Goal: Task Accomplishment & Management: Manage account settings

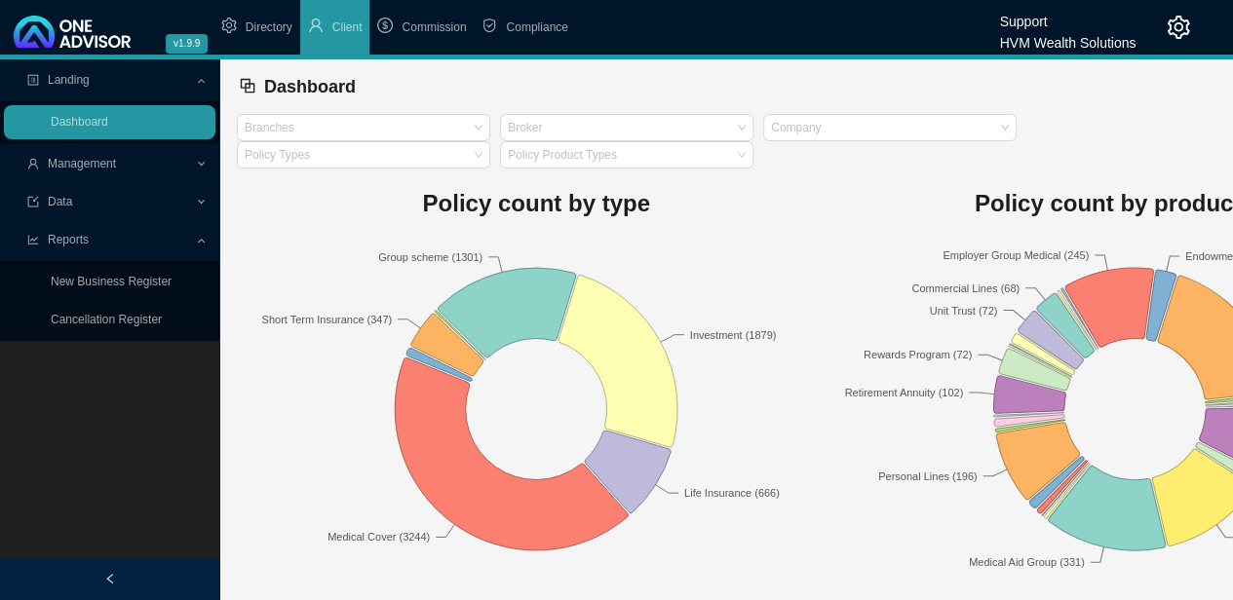
click at [1173, 27] on icon "setting" at bounding box center [1177, 27] width 23 height 23
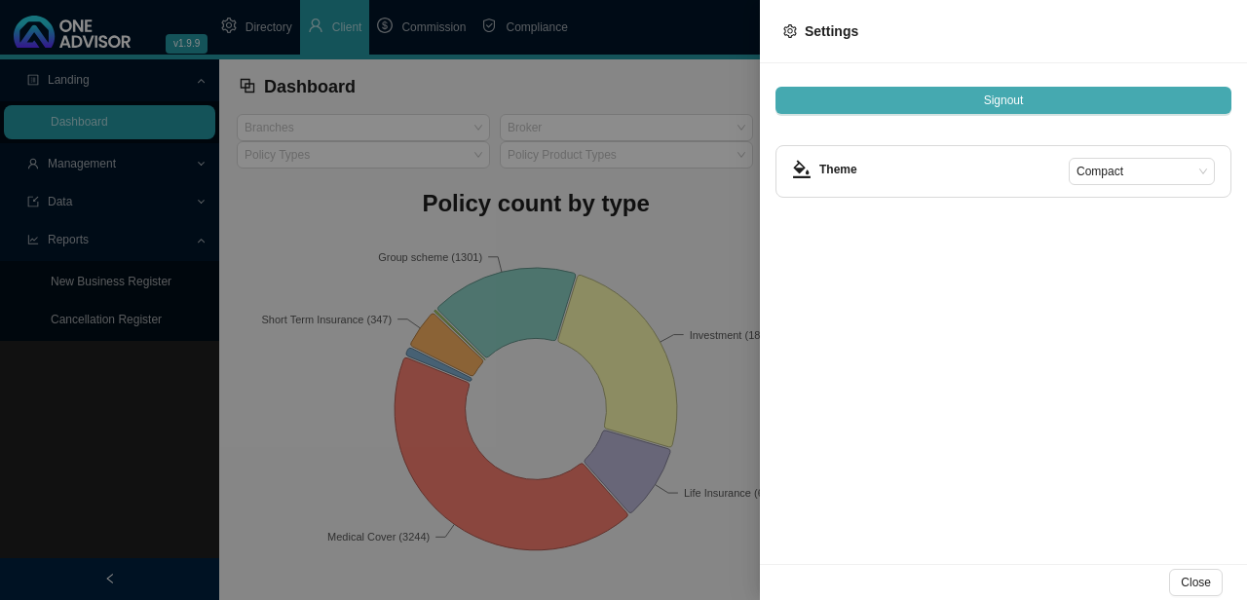
click at [1019, 94] on span "Signout" at bounding box center [1004, 100] width 40 height 19
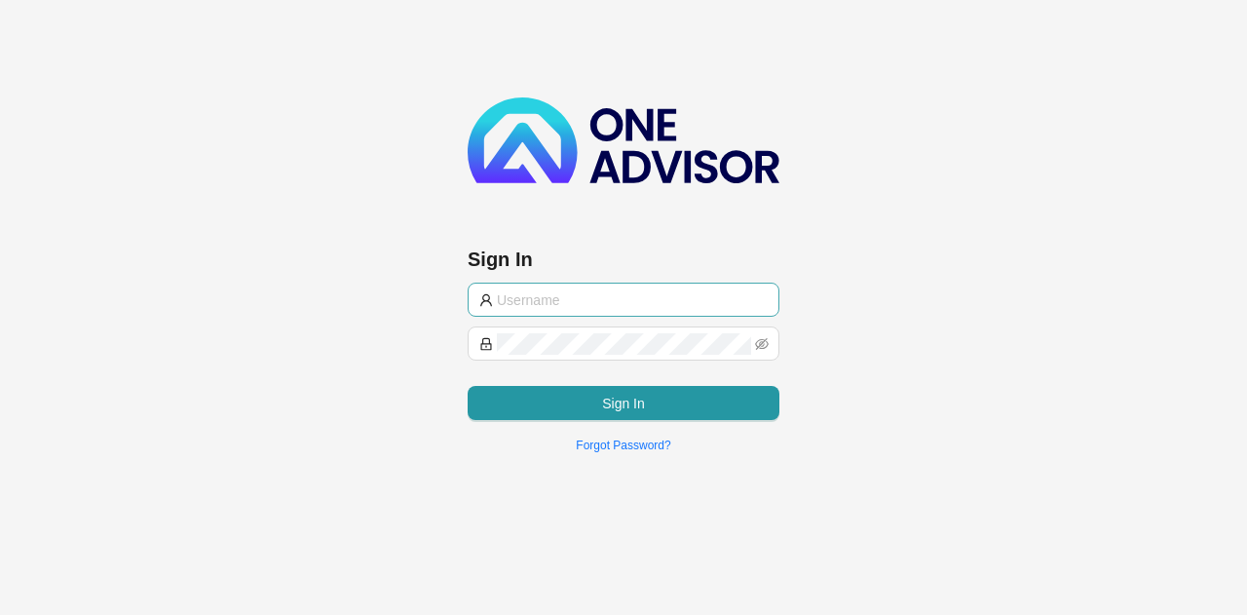
click at [620, 297] on input "text" at bounding box center [632, 299] width 271 height 21
type input "[PERSON_NAME][EMAIL_ADDRESS][DOMAIN_NAME]"
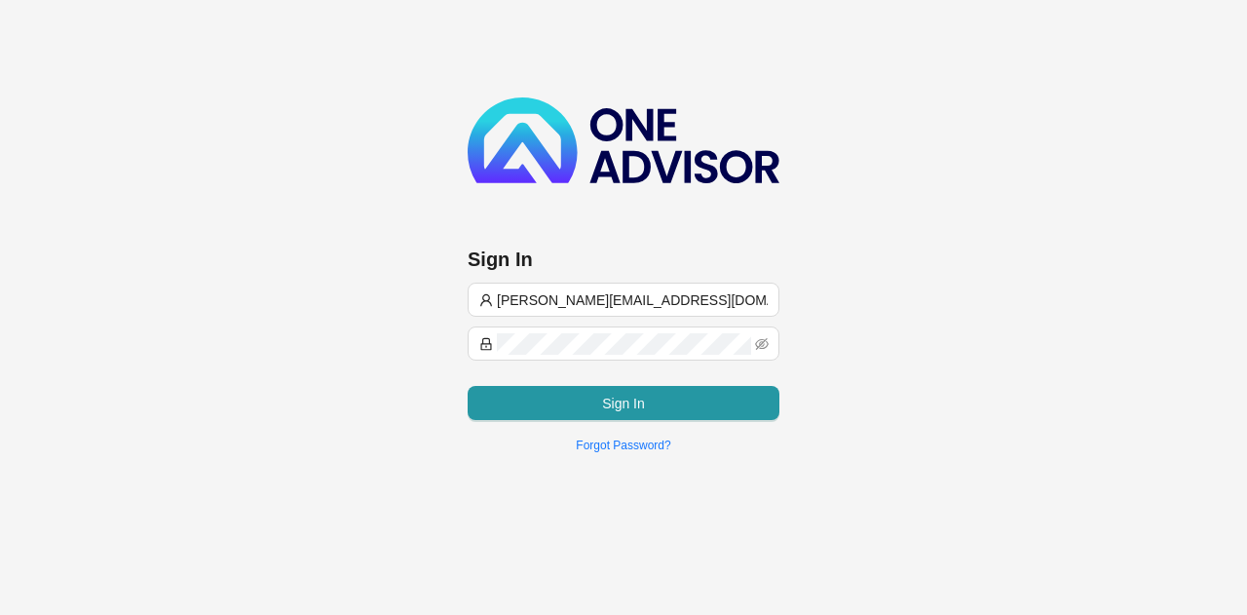
click at [621, 412] on button "Sign In" at bounding box center [624, 403] width 312 height 34
